Goal: Task Accomplishment & Management: Complete application form

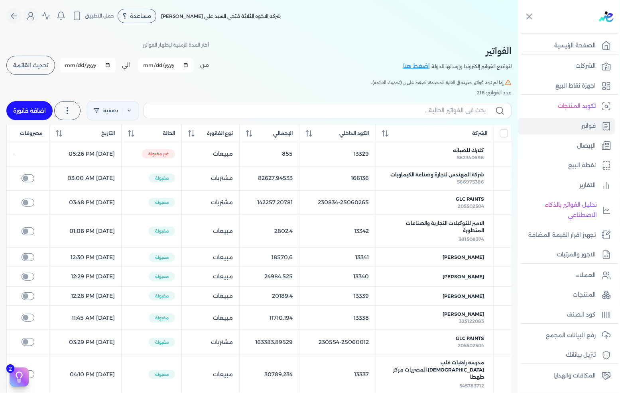
scroll to position [34, 0]
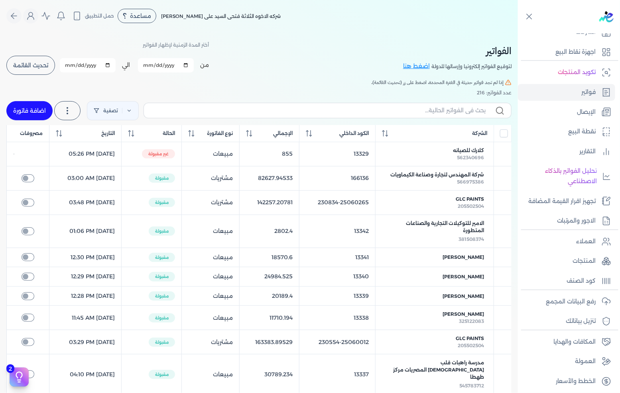
drag, startPoint x: 44, startPoint y: 111, endPoint x: 50, endPoint y: 122, distance: 13.2
click at [43, 111] on link "اضافة فاتورة" at bounding box center [29, 110] width 46 height 19
select select "EGP"
select select "B"
select select "EGS"
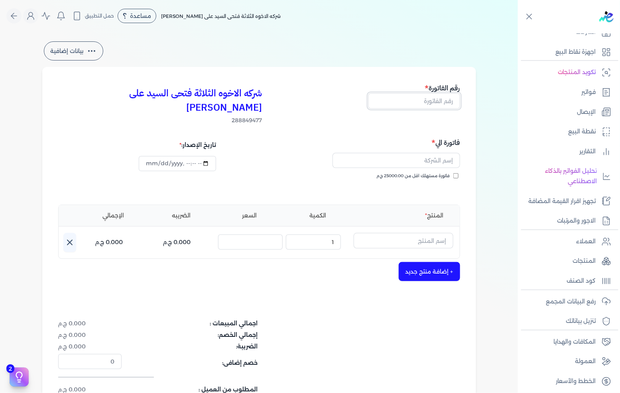
drag, startPoint x: 437, startPoint y: 100, endPoint x: 619, endPoint y: 54, distance: 187.9
click at [437, 100] on input "text" at bounding box center [414, 100] width 92 height 15
type input "13354"
click at [423, 153] on input "text" at bounding box center [396, 160] width 128 height 15
click at [419, 233] on input "text" at bounding box center [404, 240] width 100 height 15
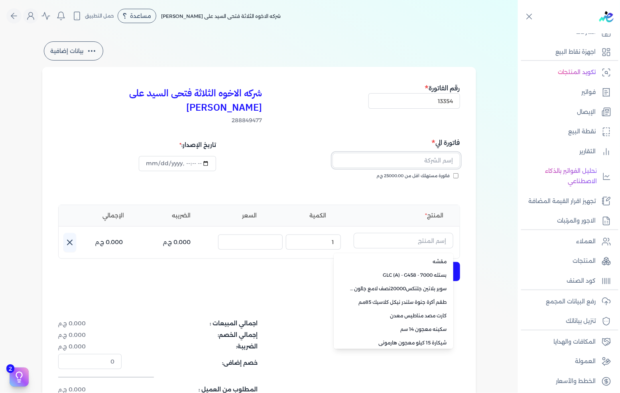
click at [439, 153] on input "text" at bounding box center [396, 160] width 128 height 15
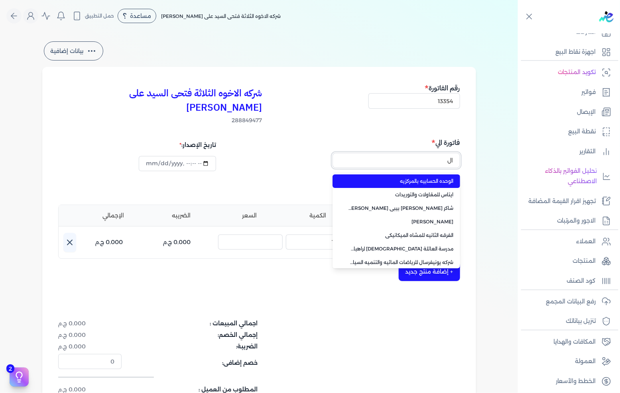
type input "ا"
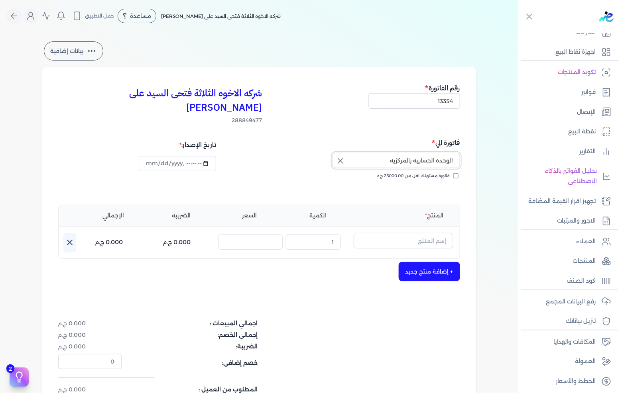
click at [388, 153] on input "الوحده الحسابيه بالمركزيه" at bounding box center [396, 160] width 128 height 15
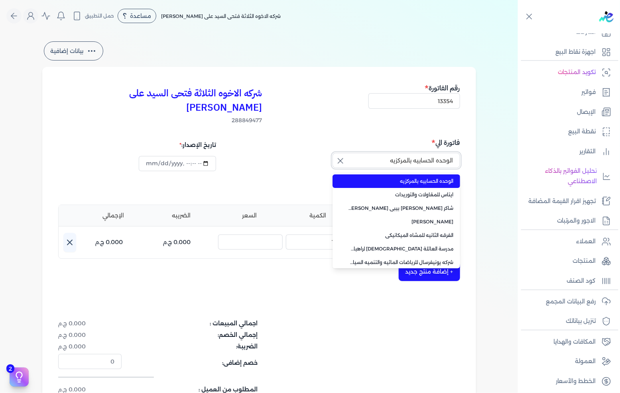
click at [388, 153] on input "الوحده الحسابيه بالمركزيه" at bounding box center [396, 160] width 128 height 15
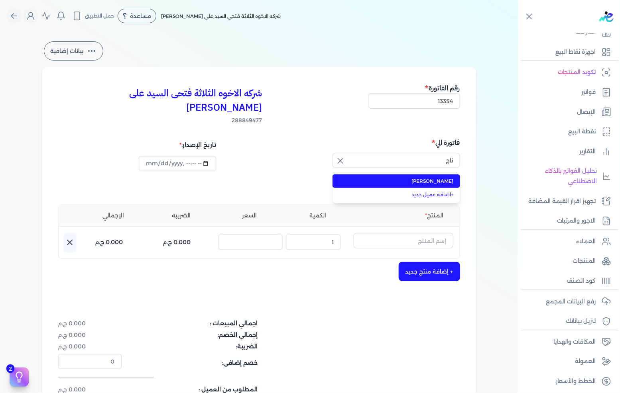
click at [392, 178] on span "[PERSON_NAME]" at bounding box center [400, 181] width 105 height 7
type input "[PERSON_NAME]"
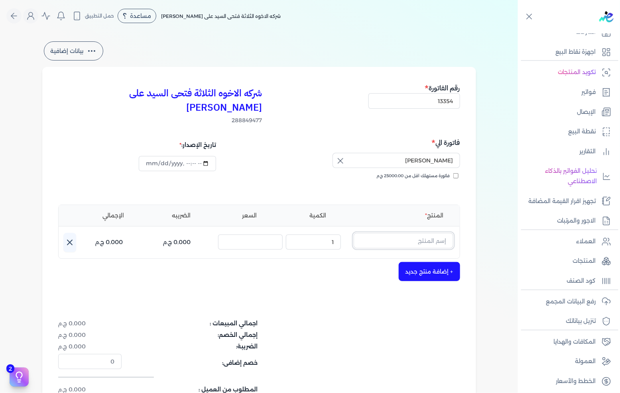
click at [425, 233] on input "text" at bounding box center [404, 240] width 100 height 15
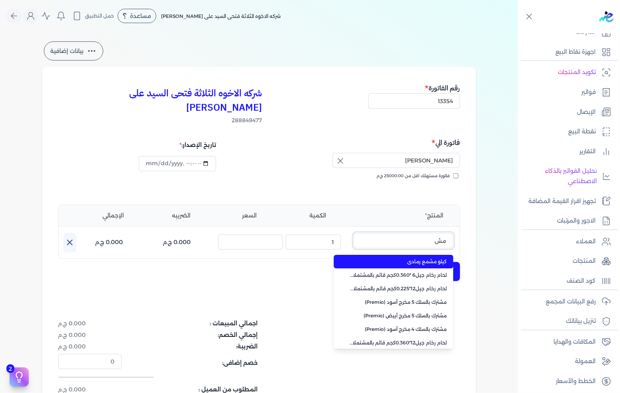
type input "مشم"
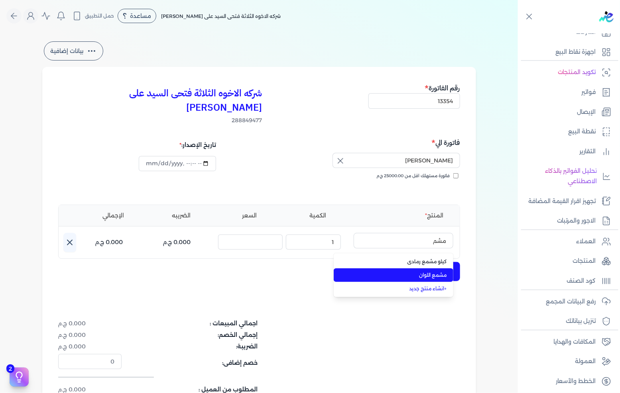
click at [435, 272] on span "مشمع اللوان" at bounding box center [398, 275] width 97 height 7
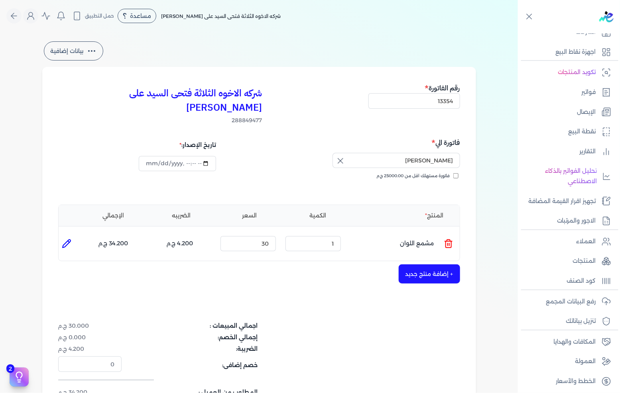
click at [67, 239] on icon at bounding box center [67, 244] width 10 height 10
type input "مشمع اللوان"
type input "30"
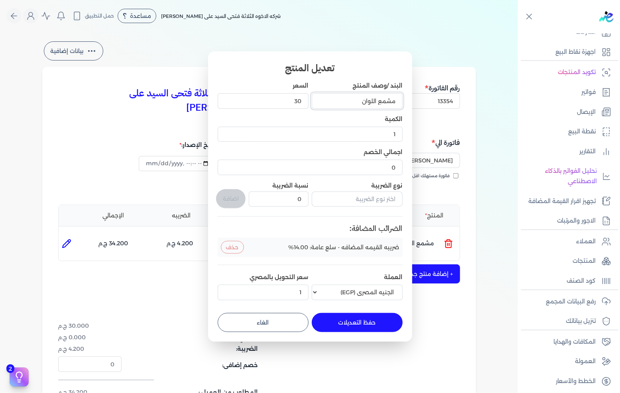
drag, startPoint x: 356, startPoint y: 98, endPoint x: 503, endPoint y: 112, distance: 147.3
click at [503, 111] on dialog "تعديل المنتج البند /وصف المنتج مشمع اللوان السعر 30 الكمية 1 اجمالي الخصم 0 نوع…" at bounding box center [310, 196] width 620 height 393
type input "متر مشمع اخضر / رمادى"
click at [384, 130] on input "1" at bounding box center [310, 134] width 185 height 15
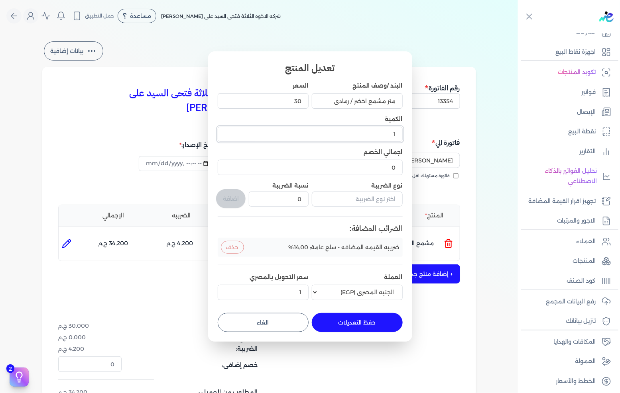
click at [384, 130] on input "1" at bounding box center [310, 134] width 185 height 15
type input "10"
click at [281, 103] on input "30" at bounding box center [263, 100] width 91 height 15
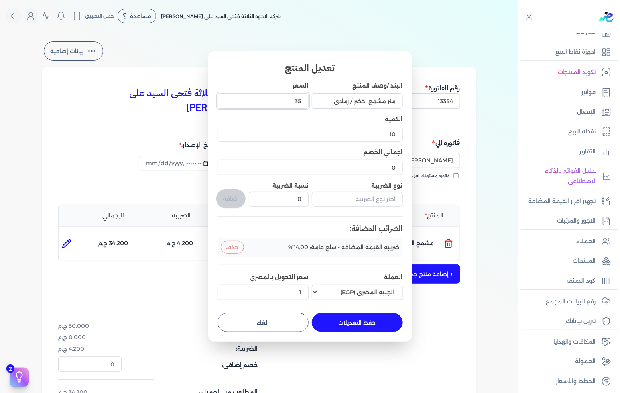
type input "35"
click at [352, 324] on button "حفظ التعديلات" at bounding box center [357, 322] width 91 height 19
type input "0"
type input "1"
type input "10"
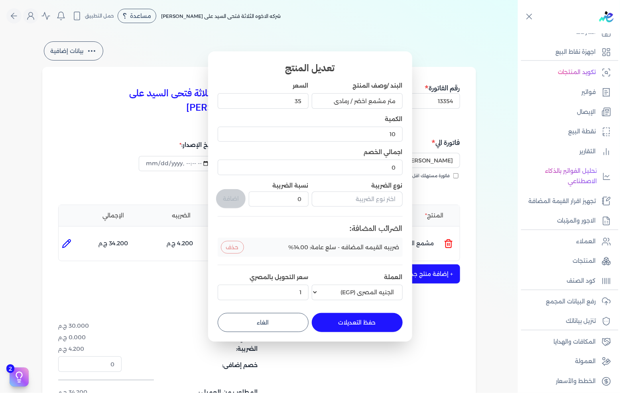
type input "35"
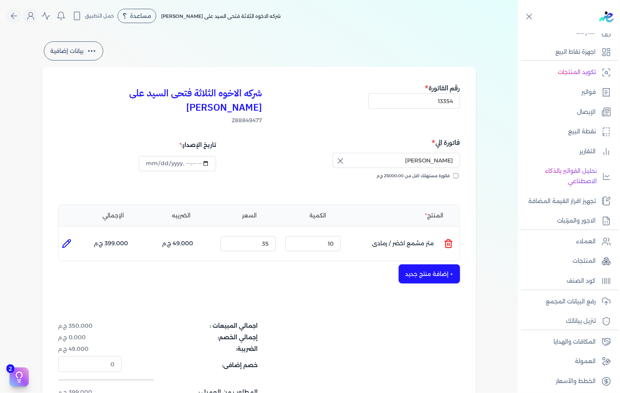
click at [424, 265] on button "+ إضافة منتج جديد" at bounding box center [429, 274] width 61 height 19
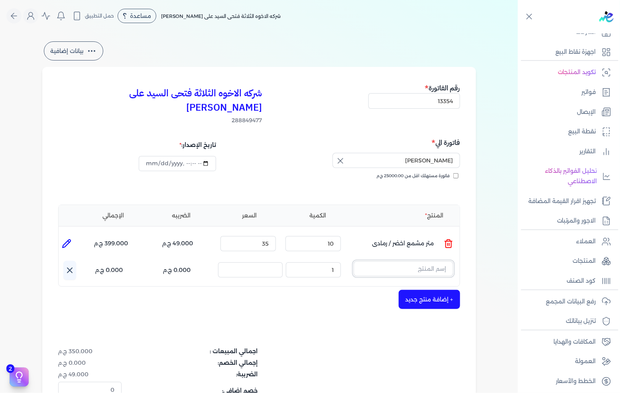
click at [424, 261] on input "text" at bounding box center [404, 268] width 100 height 15
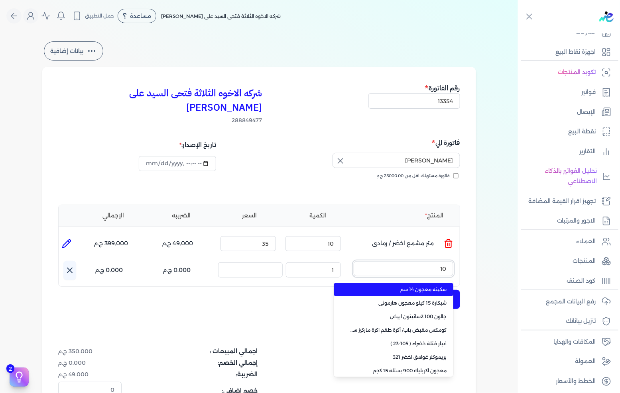
type input "100"
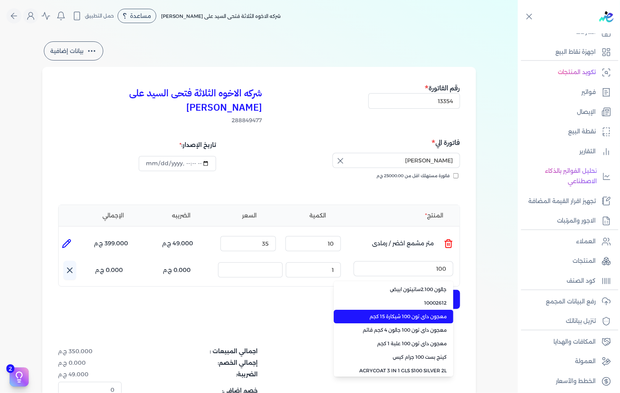
click at [405, 313] on span "معجون داي تون 100 شيكارة 15 كجم" at bounding box center [398, 316] width 97 height 7
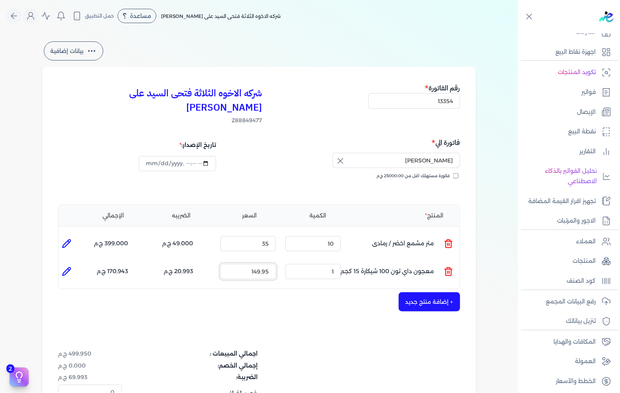
click at [257, 264] on input "149.95" at bounding box center [247, 271] width 55 height 15
type input "180"
click at [437, 293] on button "+ إضافة منتج جديد" at bounding box center [429, 302] width 61 height 19
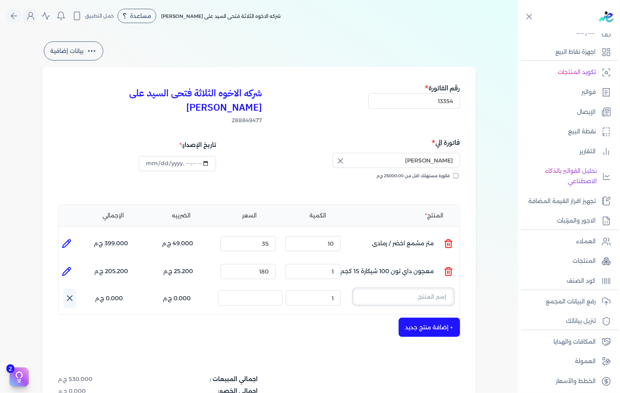
click at [430, 289] on input "text" at bounding box center [404, 296] width 100 height 15
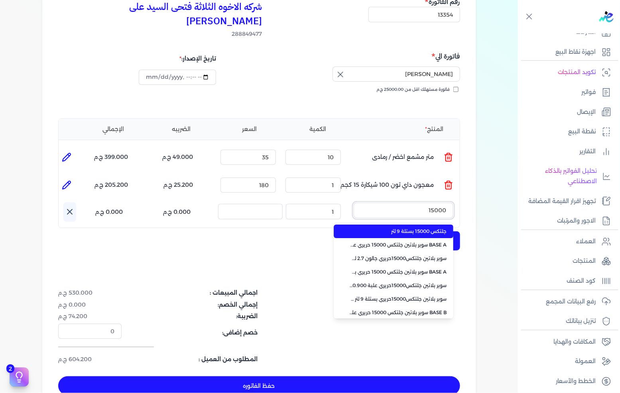
scroll to position [88, 0]
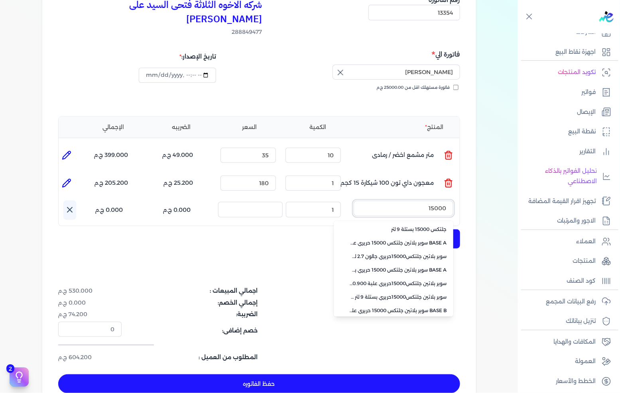
type input "15000"
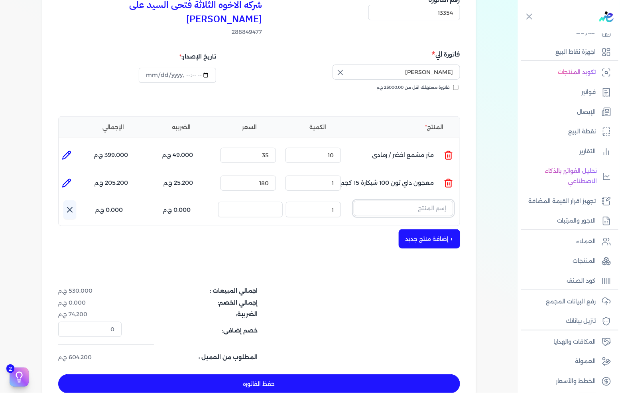
click at [388, 201] on input "text" at bounding box center [404, 208] width 100 height 15
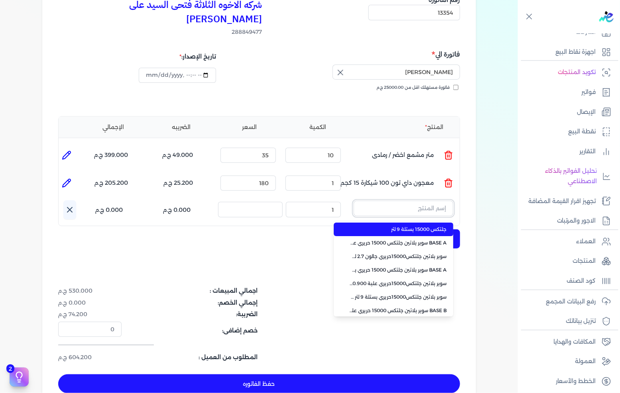
paste input "سوبر بلاتين جلتكس15000حريري بستلة 9 لتر Base C"
type input "سوبر بلاتين جلتكس15000حريري بستلة 9 لتر Base C"
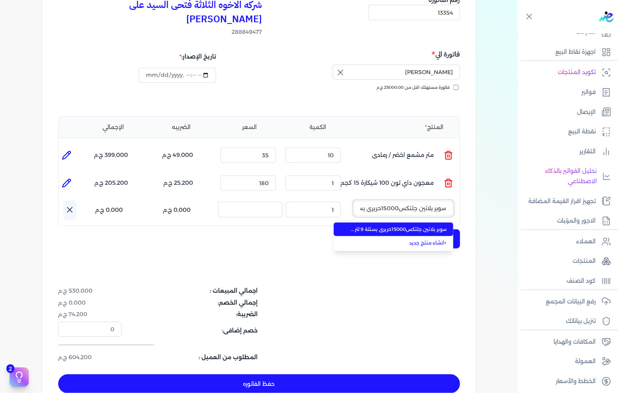
scroll to position [0, -41]
click at [380, 226] on span "سوبر بلاتين جلتكس15000حريري بستلة 9 لتر Base C" at bounding box center [398, 229] width 97 height 7
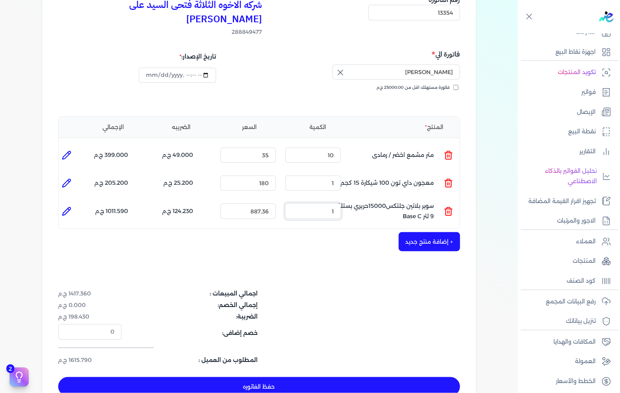
click at [331, 204] on input "1" at bounding box center [312, 211] width 55 height 15
click at [330, 204] on input "1" at bounding box center [312, 211] width 55 height 15
click at [328, 204] on input "1" at bounding box center [312, 211] width 55 height 15
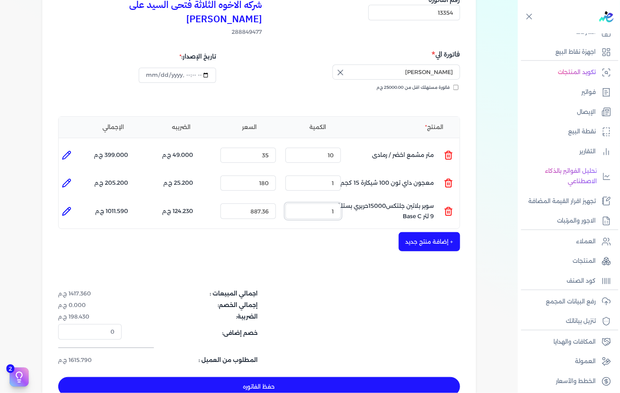
click at [328, 204] on input "1" at bounding box center [312, 211] width 55 height 15
type input "5"
click at [258, 204] on input "887.36" at bounding box center [247, 211] width 55 height 15
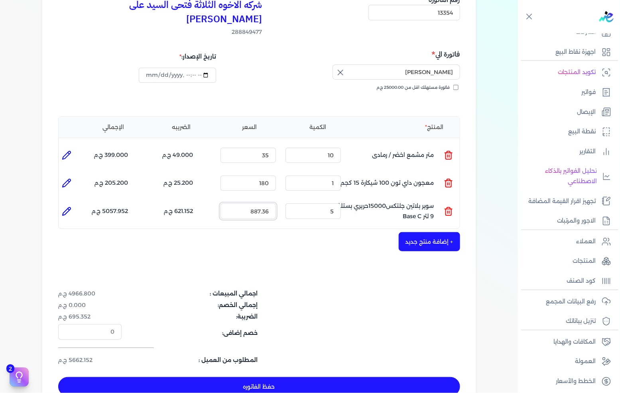
click at [258, 204] on input "887.36" at bounding box center [247, 211] width 55 height 15
type input "1970"
click at [61, 204] on li at bounding box center [67, 212] width 16 height 16
type input "سوبر بلاتين جلتكس15000حريري بستلة 9 لتر Base C"
type input "1970"
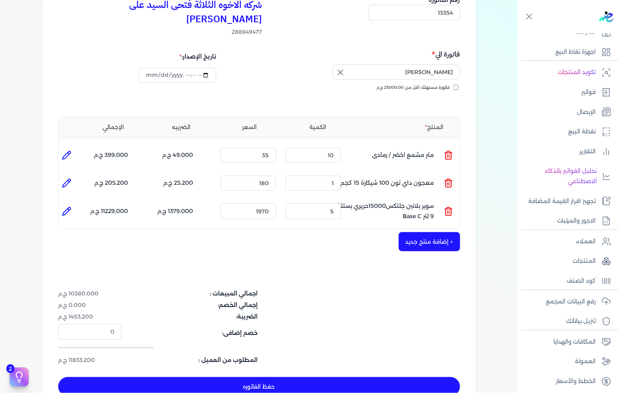
type input "5"
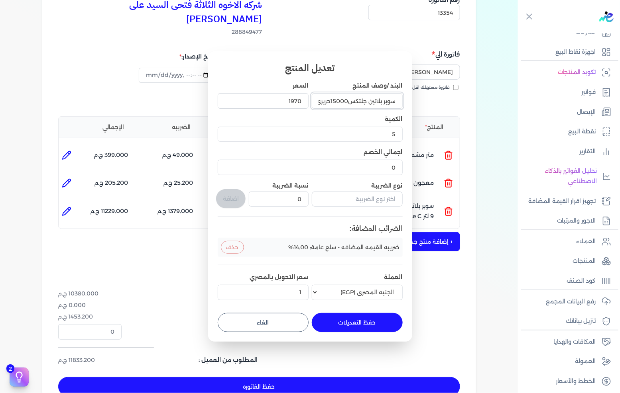
click at [318, 100] on input "سوبر بلاتين جلتكس15000حريري بستلة 9 لتر Base C" at bounding box center [357, 100] width 91 height 15
click at [325, 100] on input "سوبر بلاتين جلتكس15000حريري بستلة 9 لتر Base C" at bounding box center [357, 100] width 91 height 15
click at [380, 104] on input "سوبر بلاتين جلتكس15000حريري بستلة 9 لتر Base C" at bounding box center [357, 100] width 91 height 15
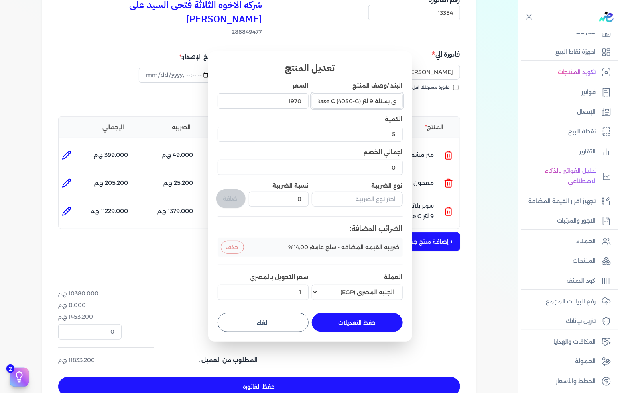
scroll to position [0, -77]
type input "سوبر بلاتين جلتكس15000حريري بستلة 9 لتر Base C (4050-G)"
click at [356, 324] on button "حفظ التعديلات" at bounding box center [357, 322] width 91 height 19
type input "0"
type input "1"
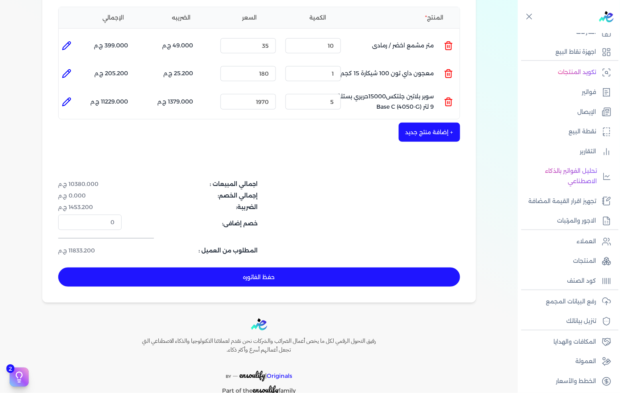
scroll to position [213, 0]
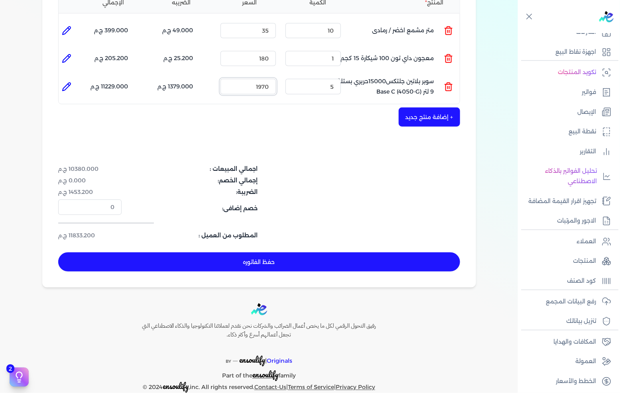
click at [253, 79] on input "1970" at bounding box center [247, 86] width 55 height 15
type input "1728"
click at [257, 51] on input "180" at bounding box center [247, 58] width 55 height 15
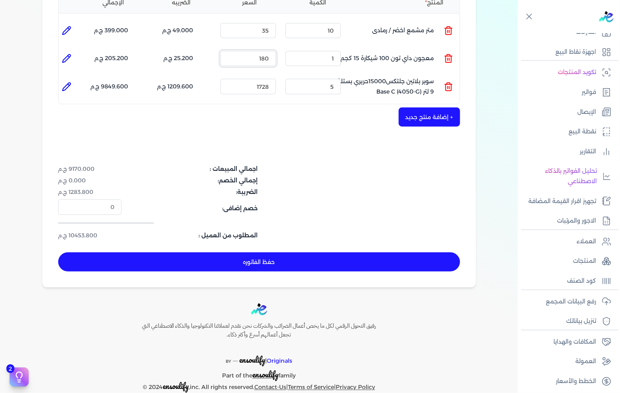
click at [257, 51] on input "180" at bounding box center [247, 58] width 55 height 15
type input "157"
click at [241, 79] on input "1728" at bounding box center [247, 86] width 55 height 15
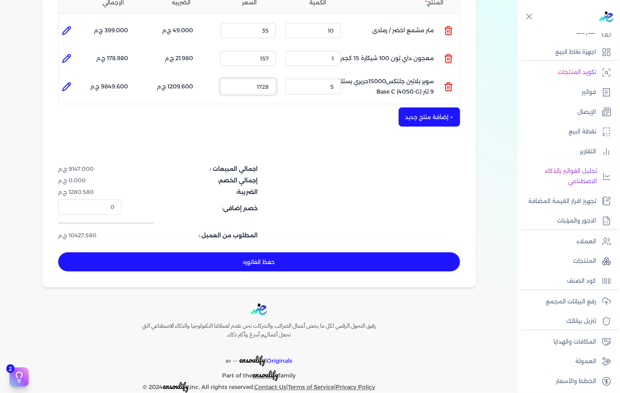
click at [241, 79] on input "1728" at bounding box center [247, 86] width 55 height 15
type input "1648"
click at [372, 180] on div "اجمالي المبيعات : 8747.000 ج.م إجمالي الخصم: 0.000 ج.م الضريبة: 1224.580 ج.م خص…" at bounding box center [259, 202] width 402 height 75
click at [66, 55] on icon at bounding box center [67, 59] width 8 height 8
type input "معجون داي تون 100 شيكارة 15 كجم"
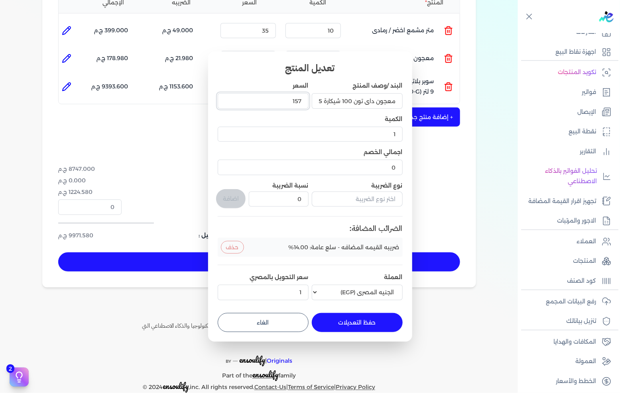
click at [301, 104] on input "157" at bounding box center [263, 100] width 91 height 15
click at [272, 101] on input "157" at bounding box center [263, 100] width 91 height 15
type input "157"
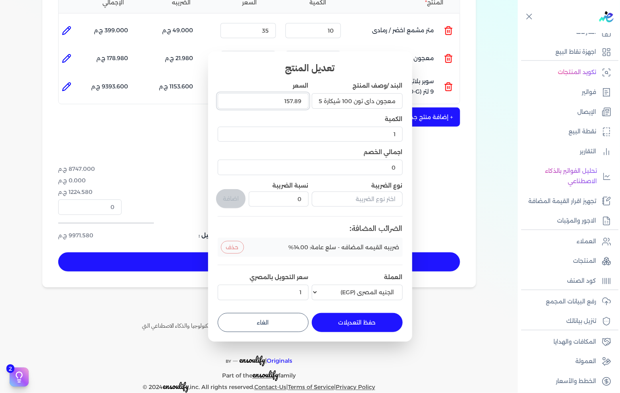
type input "157.89"
click at [361, 319] on button "حفظ التعديلات" at bounding box center [357, 322] width 91 height 19
type input "0"
type input "157.89"
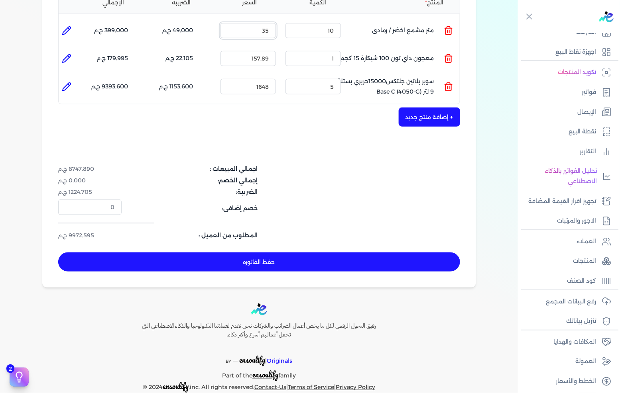
click at [254, 23] on input "35" at bounding box center [247, 30] width 55 height 15
type input "30"
click at [315, 124] on div "شركه الاخوه الثلاثة فتحى السيد على [PERSON_NAME] 288849477 رقم الفاتورة 13354 ف…" at bounding box center [259, 71] width 434 height 434
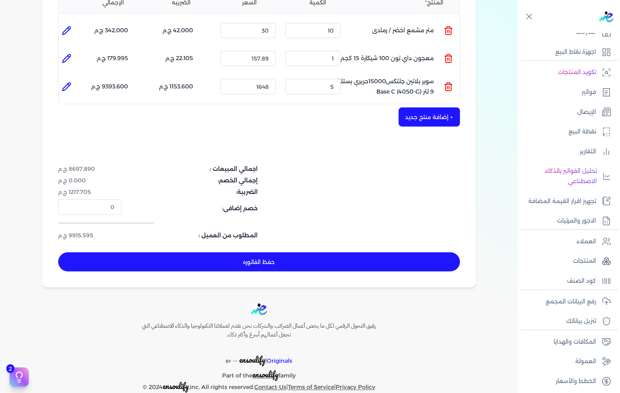
click at [67, 83] on icon at bounding box center [67, 87] width 8 height 8
type input "سوبر بلاتين جلتكس15000حريري بستلة 9 لتر Base C (4050-G)"
type input "1648"
type input "5"
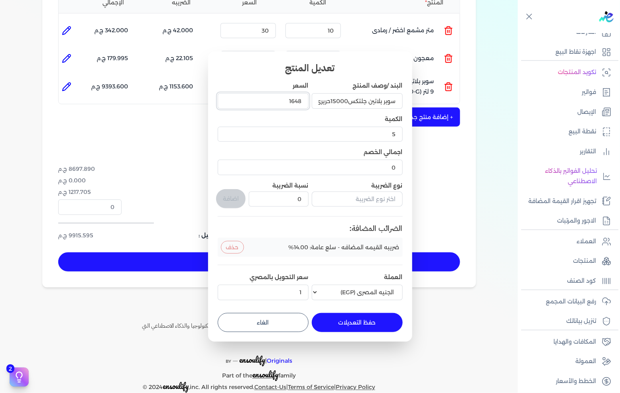
click at [269, 98] on input "1648" at bounding box center [263, 100] width 91 height 15
type input "1648"
click at [285, 104] on input "0.001" at bounding box center [263, 100] width 91 height 15
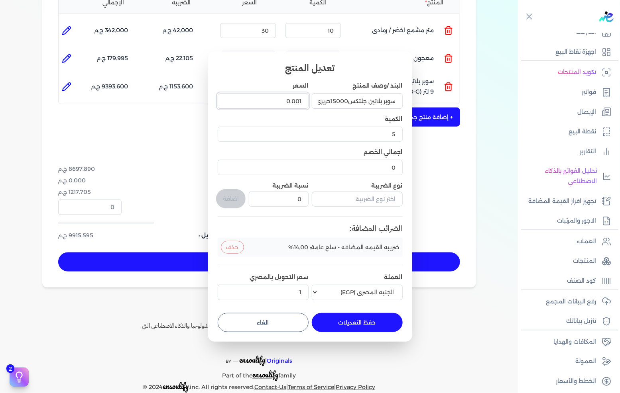
click at [285, 104] on input "0.001" at bounding box center [263, 100] width 91 height 15
type input "1684"
type input "1684.21"
click at [352, 329] on button "حفظ التعديلات" at bounding box center [357, 322] width 91 height 19
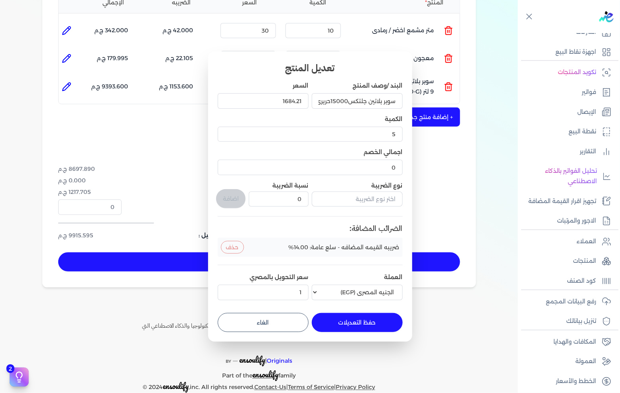
type input "0"
type input "1"
type input "1684.21"
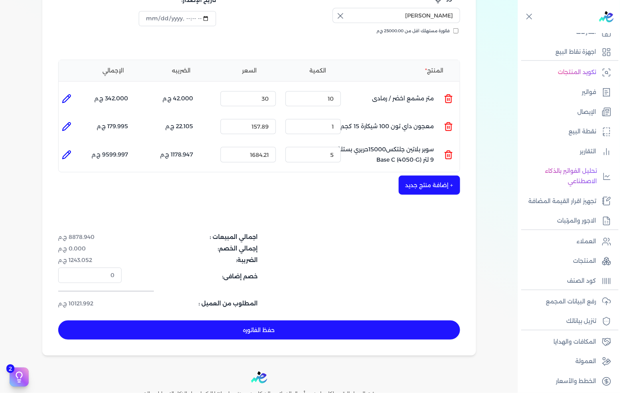
scroll to position [125, 0]
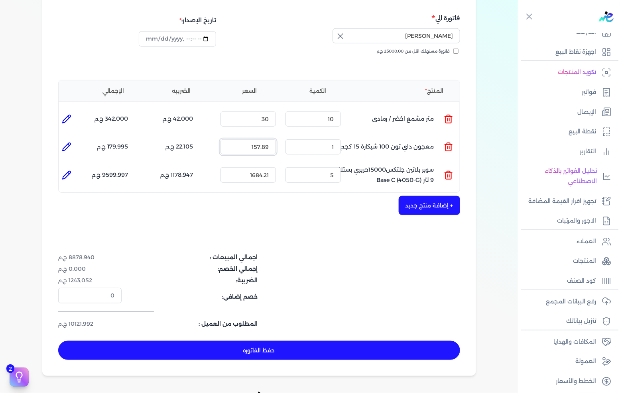
click at [248, 140] on input "157.89" at bounding box center [247, 147] width 55 height 15
click at [240, 112] on input "30" at bounding box center [247, 119] width 55 height 15
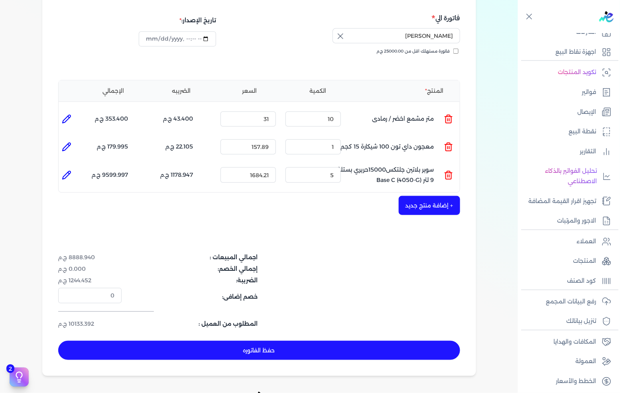
drag, startPoint x: 306, startPoint y: 252, endPoint x: 301, endPoint y: 237, distance: 15.9
click at [306, 265] on dl "إجمالي الخصم: 0.000 ج.م" at bounding box center [192, 269] width 268 height 8
click at [257, 112] on input "31" at bounding box center [247, 119] width 55 height 15
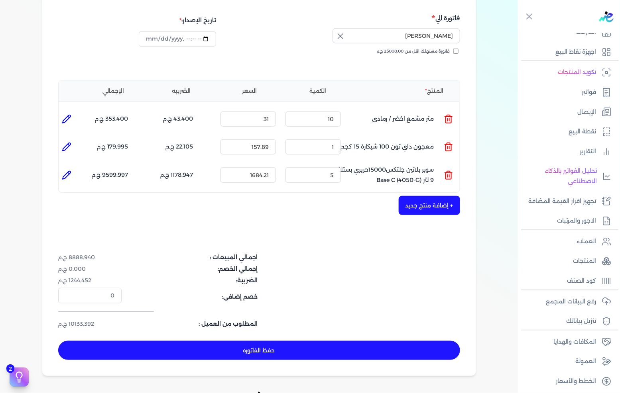
click at [262, 277] on dl "الضريبة: 1244.452 ج.م" at bounding box center [192, 281] width 268 height 8
click at [253, 112] on input "31" at bounding box center [247, 119] width 55 height 15
type input "30"
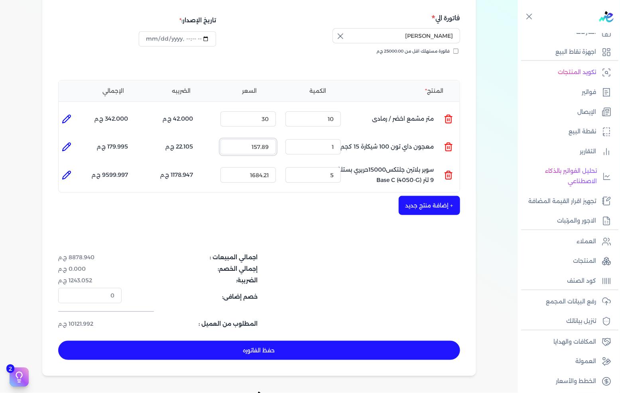
click at [238, 140] on input "157.89" at bounding box center [247, 147] width 55 height 15
click at [73, 139] on li at bounding box center [67, 147] width 16 height 16
type input "معجون داي تون 100 شيكارة 15 كجم"
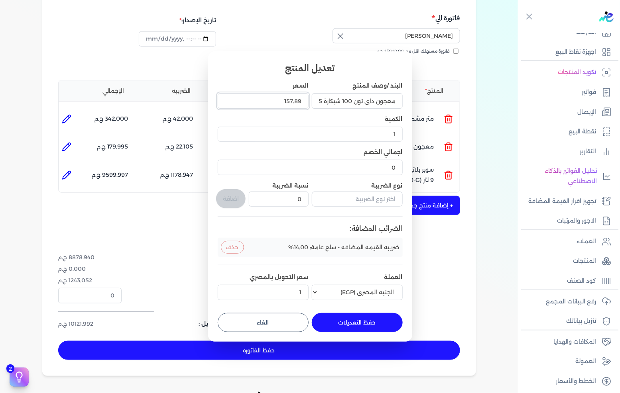
click at [278, 106] on input "157.89" at bounding box center [263, 100] width 91 height 15
type input "157"
type input "157.90"
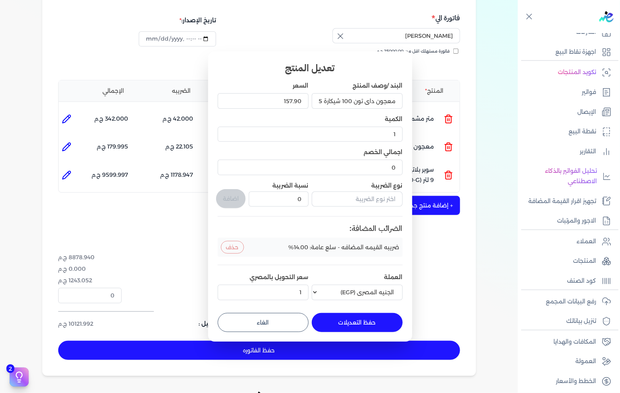
click at [347, 317] on button "حفظ التعديلات" at bounding box center [357, 322] width 91 height 19
type input "0"
type input "157.9"
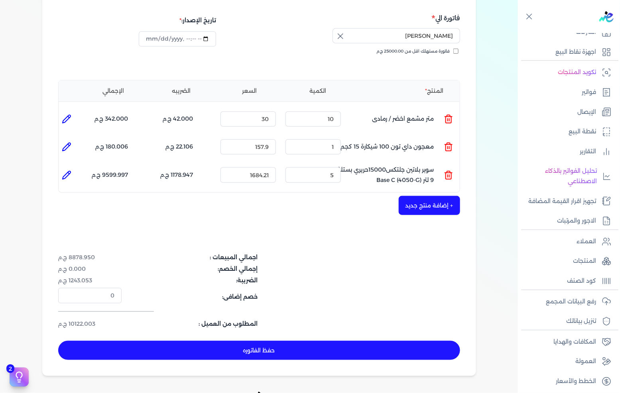
click at [71, 171] on icon at bounding box center [67, 175] width 8 height 8
type input "سوبر بلاتين جلتكس15000حريري بستلة 9 لتر Base C (4050-G)"
type input "1684.21"
type input "5"
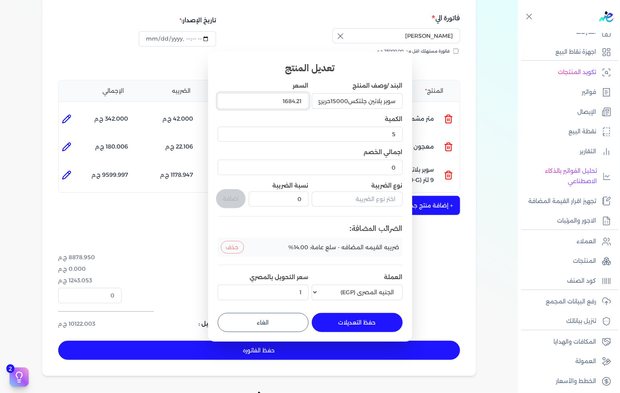
click at [272, 104] on input "1684.21" at bounding box center [263, 100] width 91 height 15
type input "1684"
type input "1684.23"
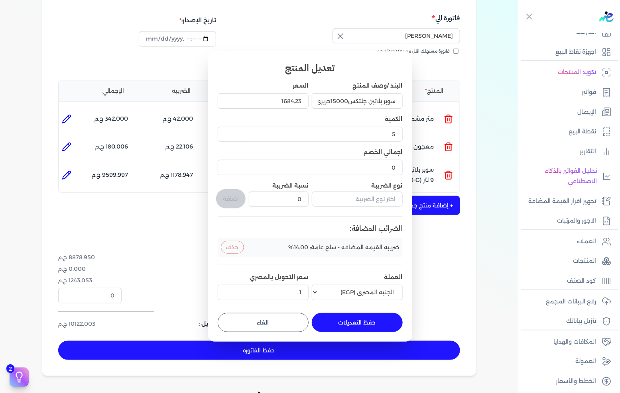
click at [352, 323] on button "حفظ التعديلات" at bounding box center [357, 322] width 91 height 19
type input "0"
type input "1"
type input "1684.23"
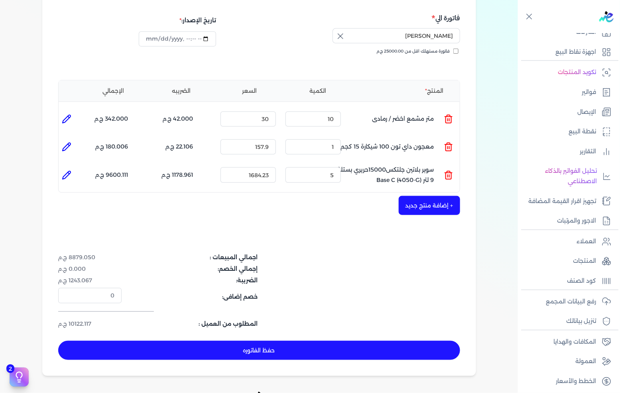
click at [310, 341] on button "حفظ الفاتوره" at bounding box center [259, 350] width 402 height 19
type input "[DATE]"
